Goal: Ask a question

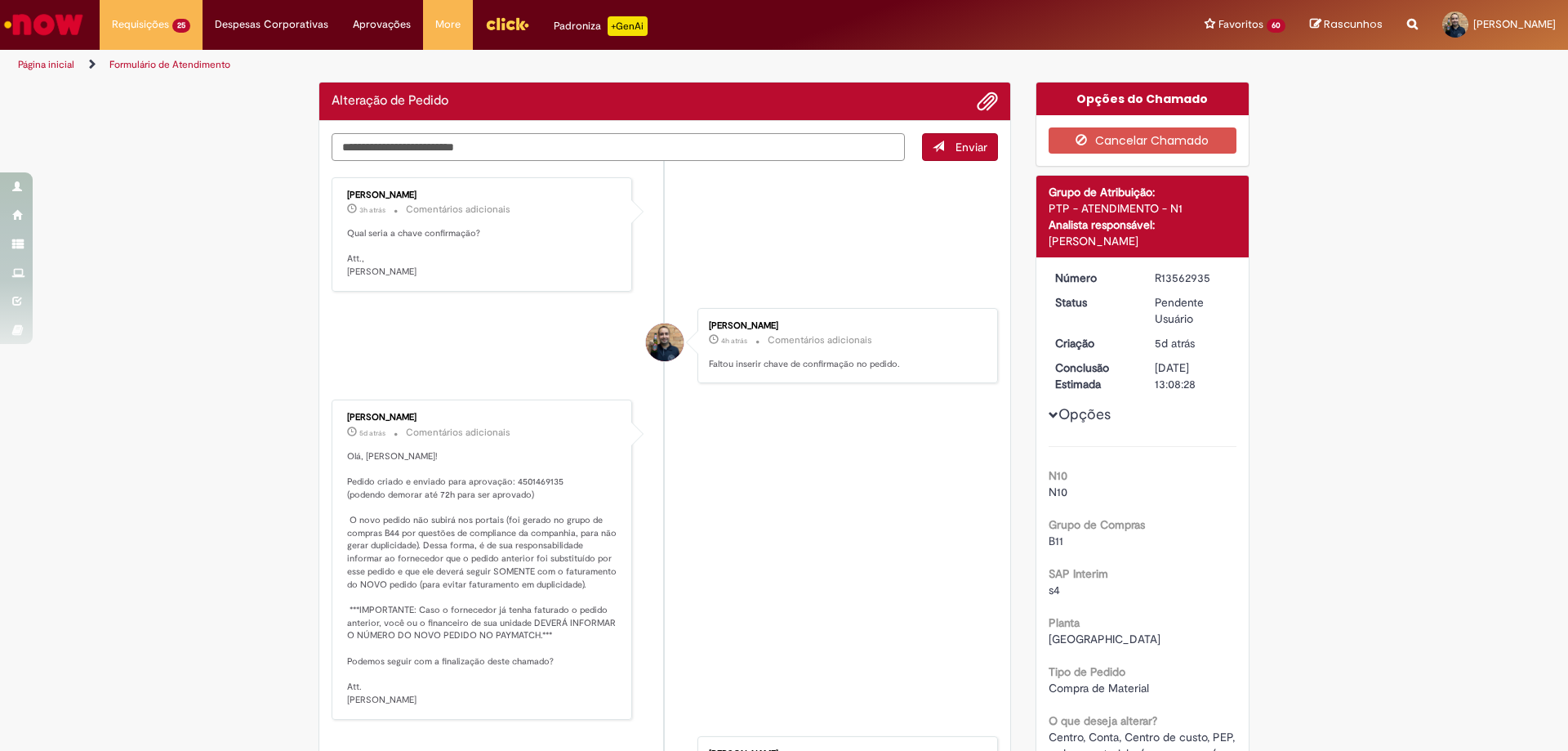
click at [442, 143] on textarea "Digite sua mensagem aqui..." at bounding box center [618, 147] width 573 height 27
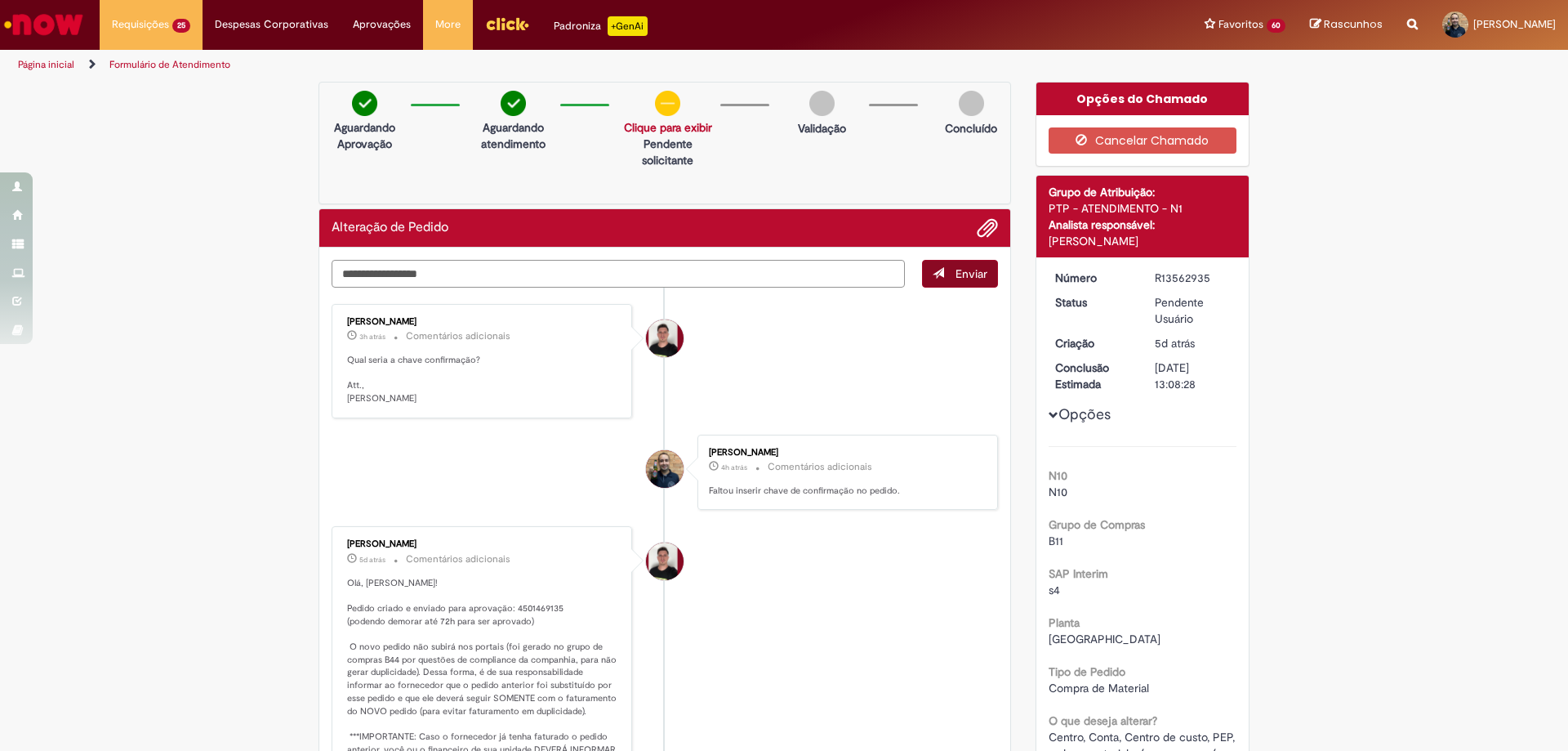
type textarea "**********"
click at [980, 273] on span "Enviar" at bounding box center [970, 273] width 32 height 15
click at [979, 228] on span "Adicionar anexos" at bounding box center [987, 228] width 20 height 20
